Goal: Task Accomplishment & Management: Manage account settings

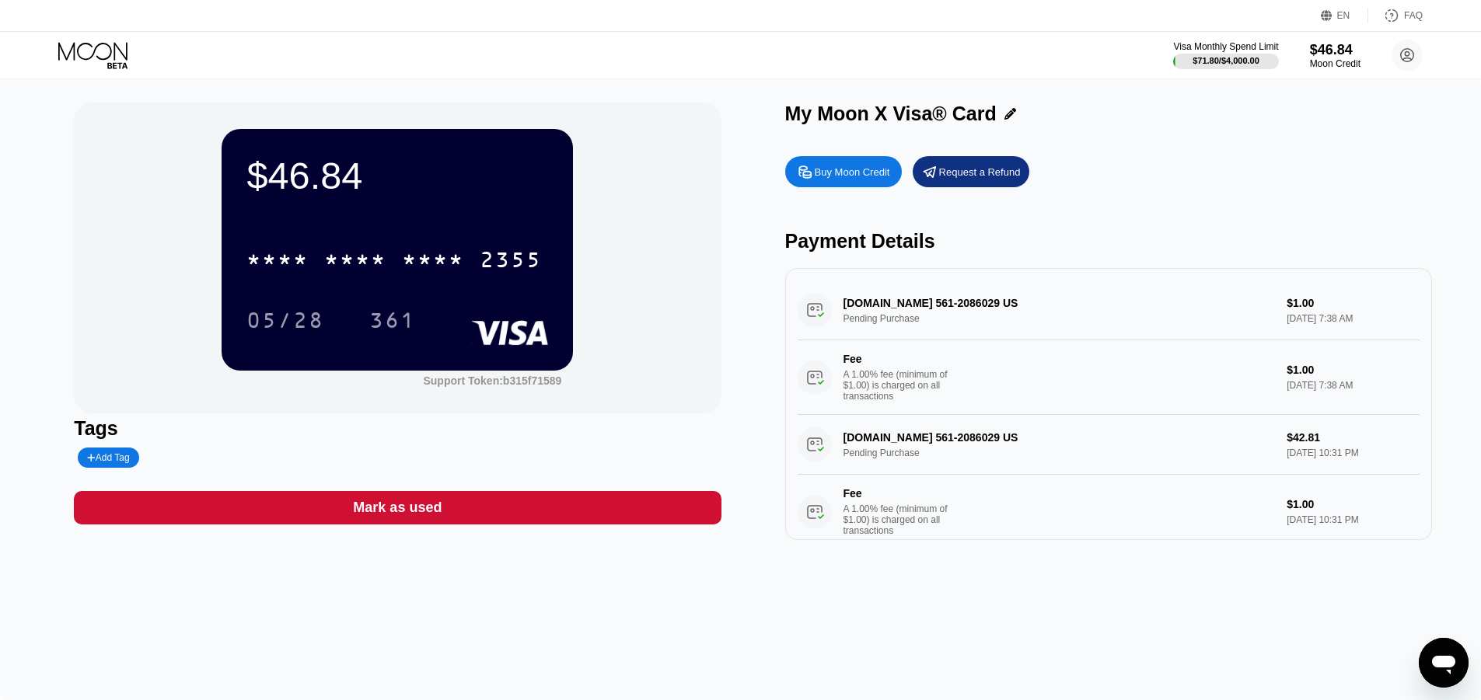
click at [1065, 291] on div "BENNUFINPAY.COM 561-2086029 US Pending Purchase $1.00 Aug 17, 2025 7:38 AM Fee …" at bounding box center [1108, 348] width 622 height 134
click at [1073, 309] on div "BENNUFINPAY.COM 561-2086029 US Pending Purchase $1.00 Aug 17, 2025 7:38 AM Fee …" at bounding box center [1108, 348] width 622 height 134
click at [405, 236] on div "* * * * * * * * * * * * 2355" at bounding box center [397, 255] width 302 height 53
click at [1331, 58] on div "$46.84" at bounding box center [1335, 49] width 52 height 16
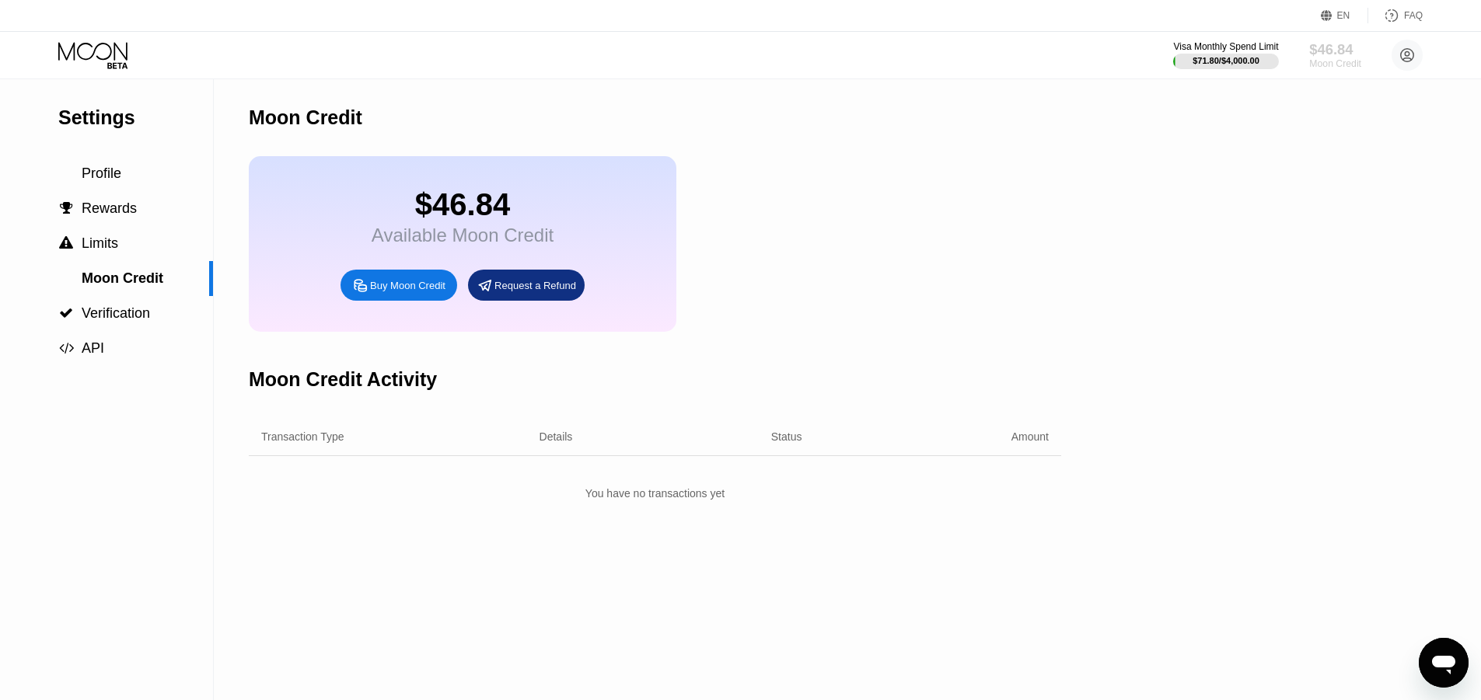
click at [1334, 47] on div "$46.84" at bounding box center [1335, 49] width 52 height 16
click at [118, 173] on span "Profile" at bounding box center [102, 174] width 40 height 16
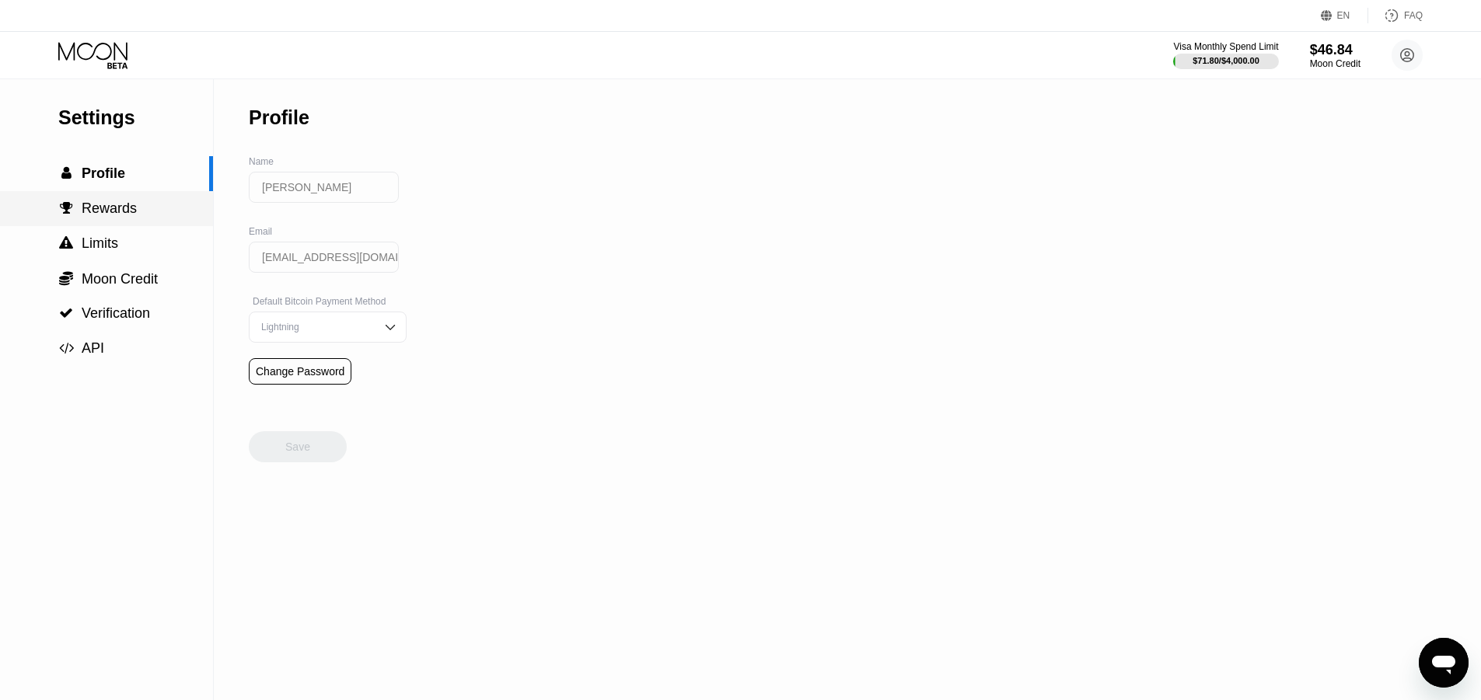
click at [113, 208] on span "Rewards" at bounding box center [109, 209] width 55 height 16
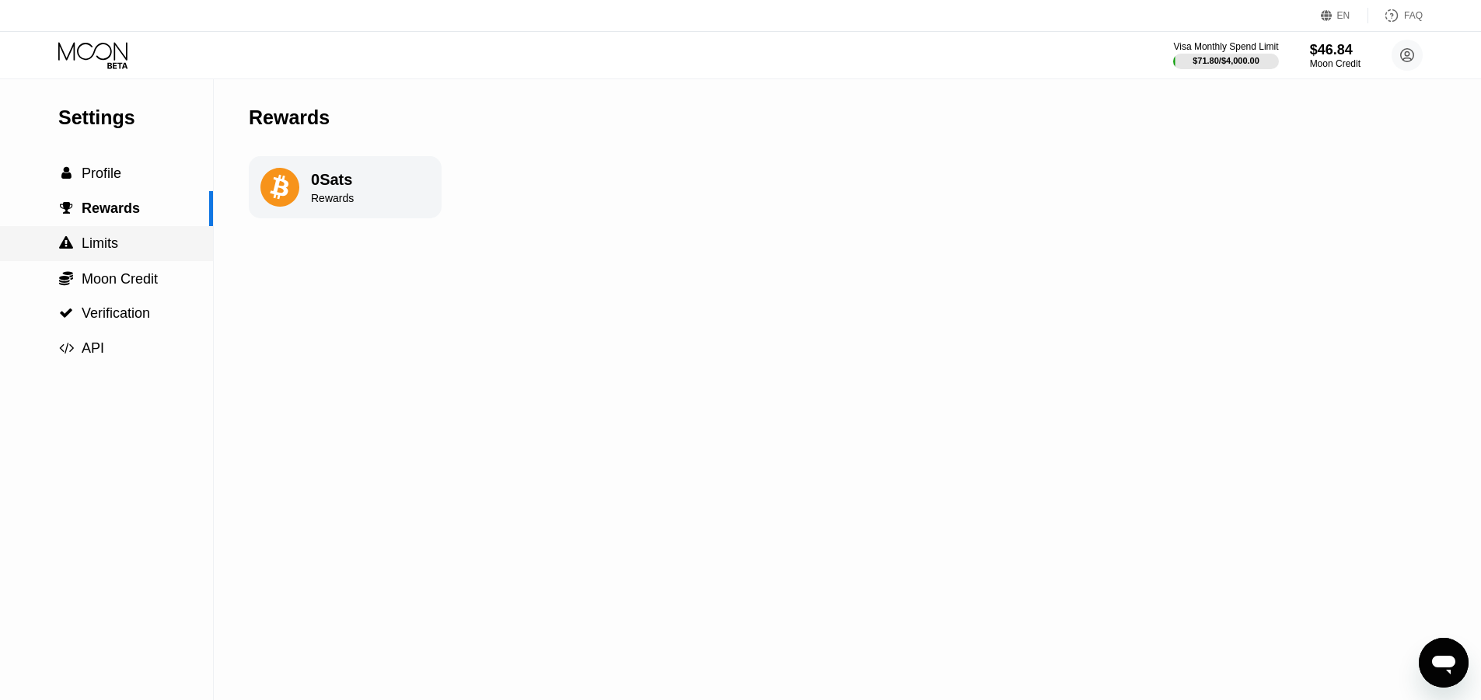
click at [113, 235] on div " Limits" at bounding box center [106, 243] width 213 height 35
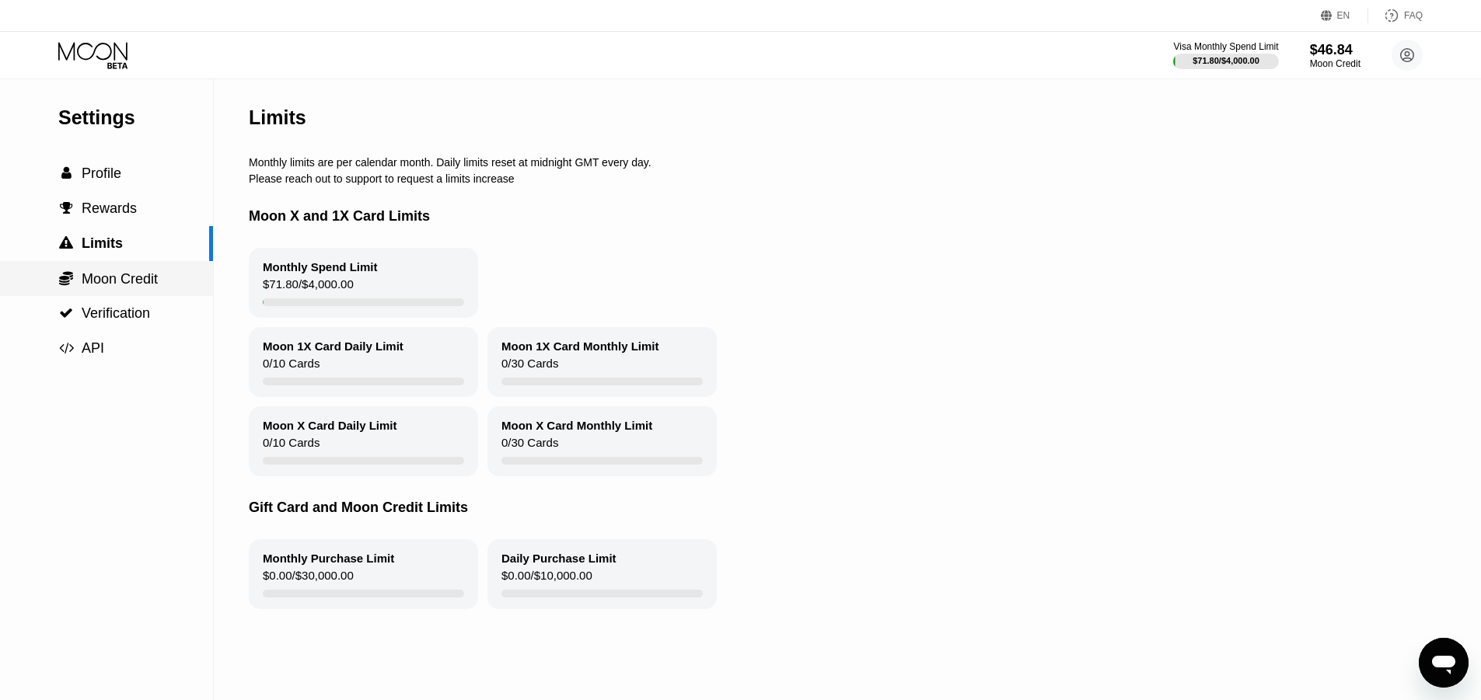
click at [129, 287] on span "Moon Credit" at bounding box center [120, 279] width 76 height 16
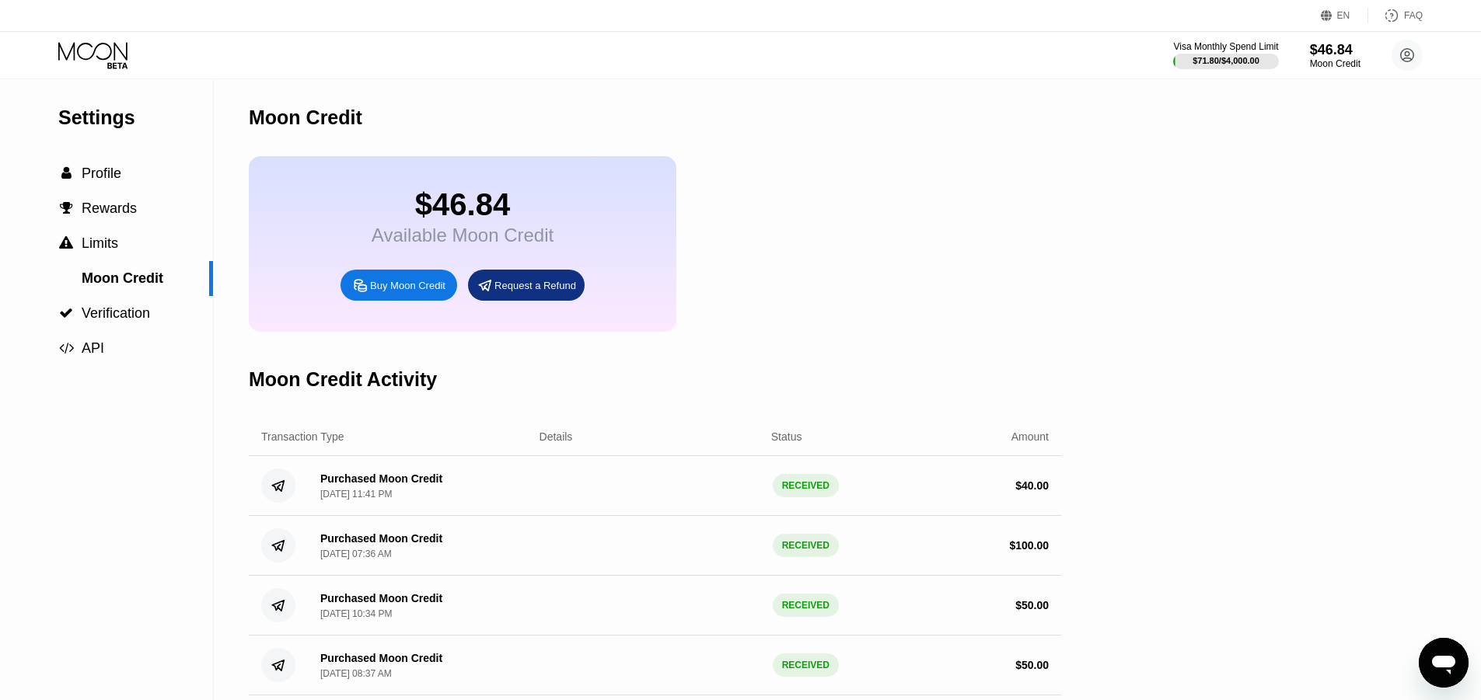
click at [103, 52] on icon at bounding box center [94, 55] width 72 height 27
